Goal: Communication & Community: Answer question/provide support

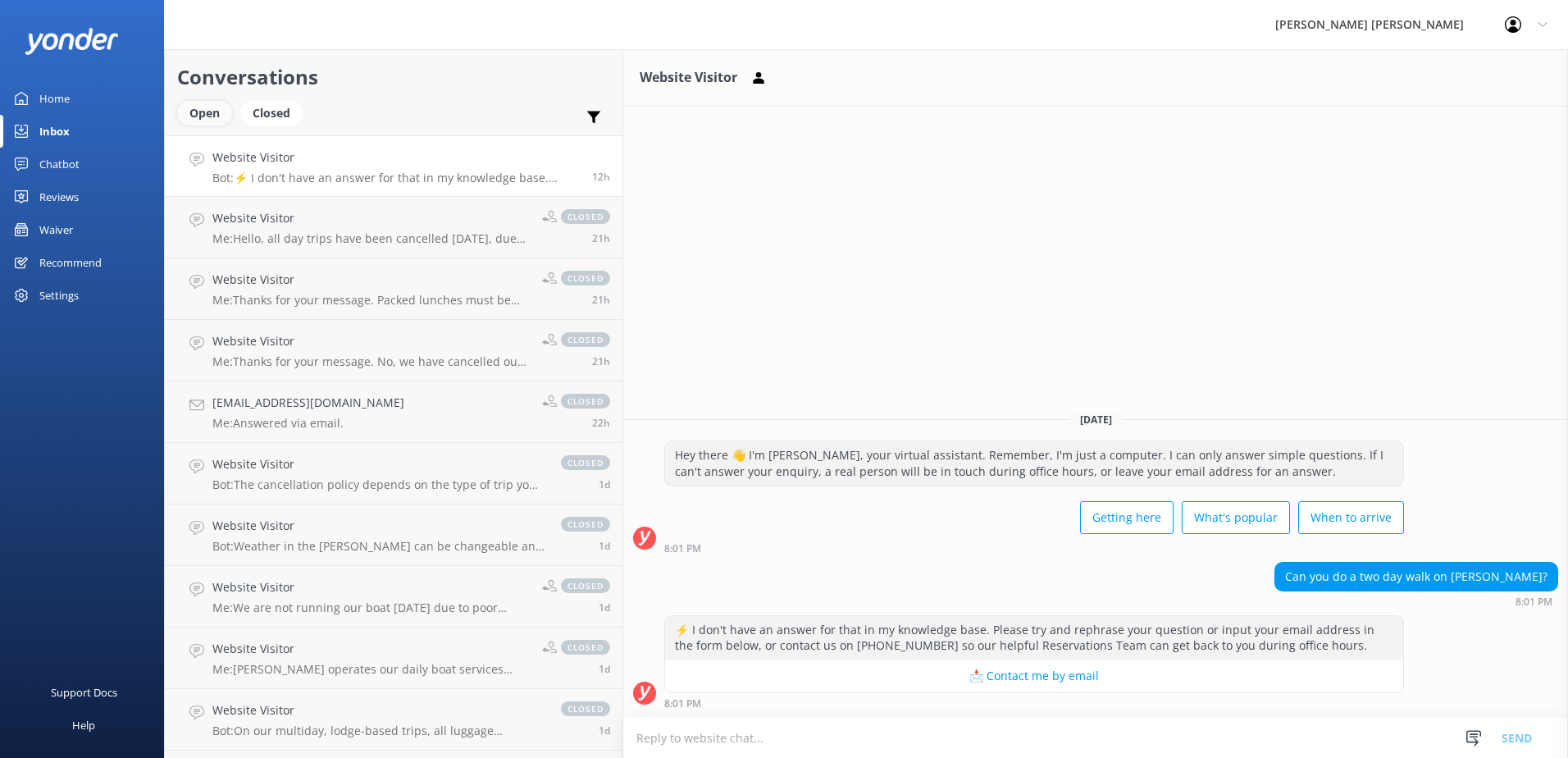
click at [213, 115] on div "Open" at bounding box center [205, 112] width 55 height 24
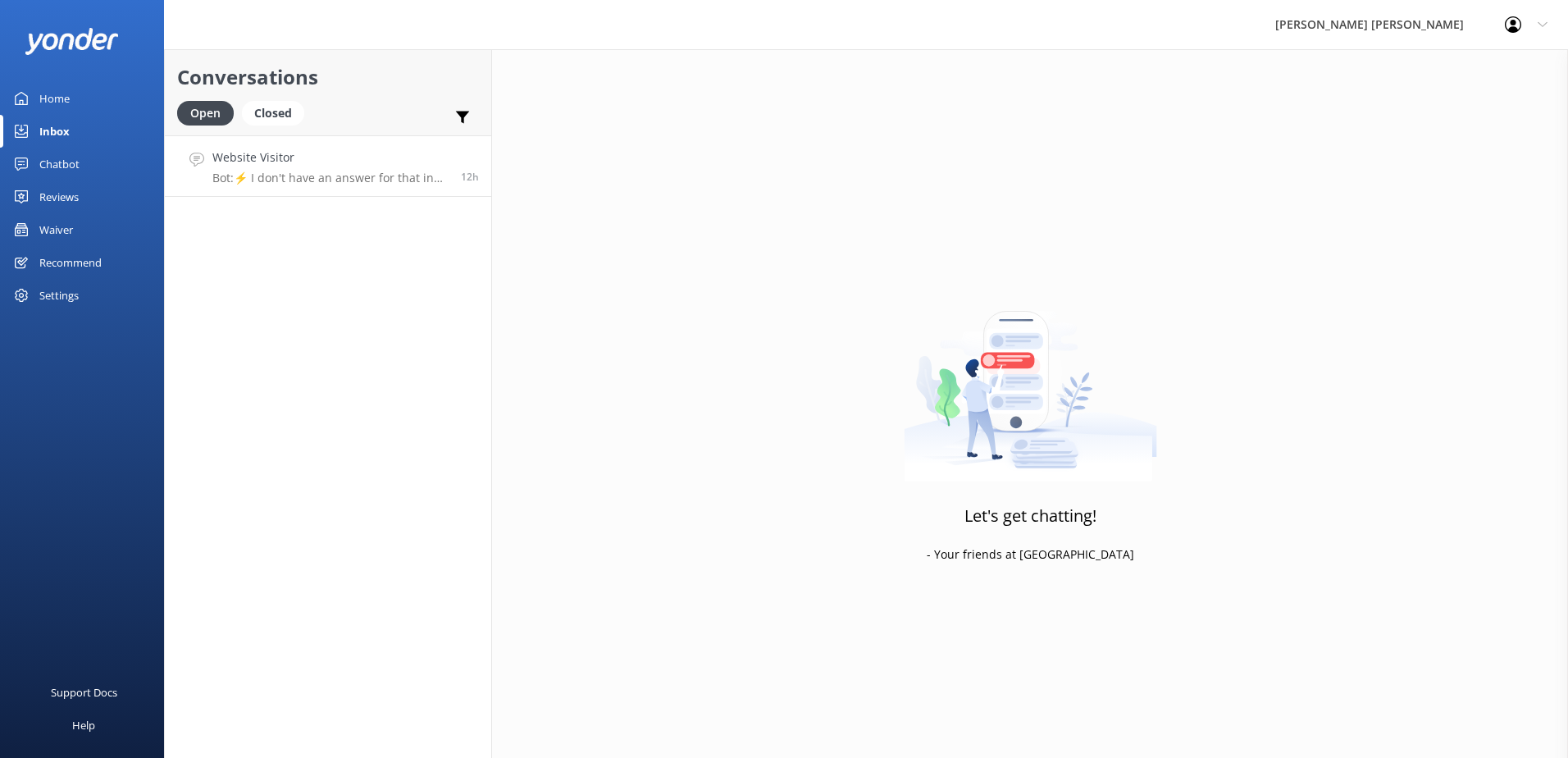
click at [334, 169] on div "Website Visitor Bot: ⚡ I don't have an answer for that in my knowledge base. Pl…" at bounding box center [331, 166] width 236 height 35
